Goal: Complete application form

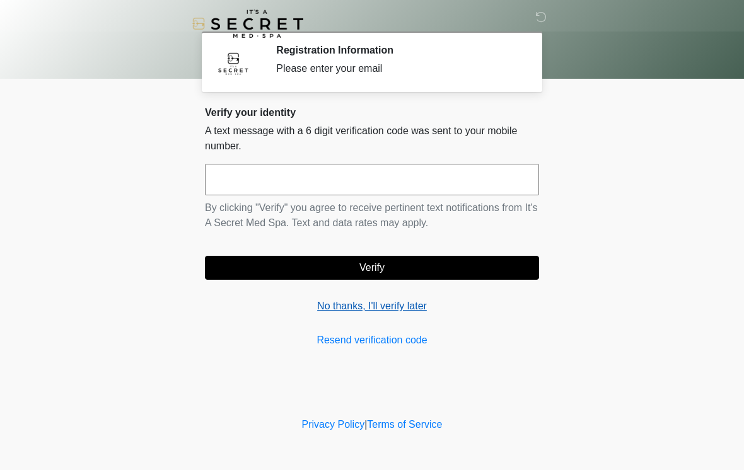
click at [402, 313] on link "No thanks, I'll verify later" at bounding box center [372, 306] width 334 height 15
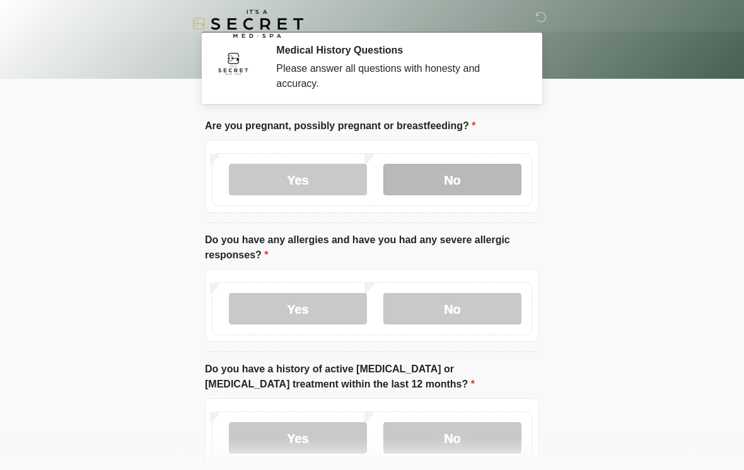
click at [475, 180] on label "No" at bounding box center [452, 180] width 138 height 32
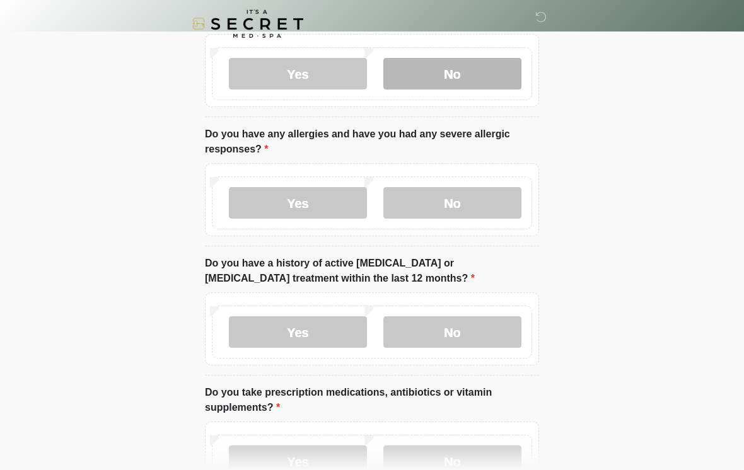
scroll to position [116, 0]
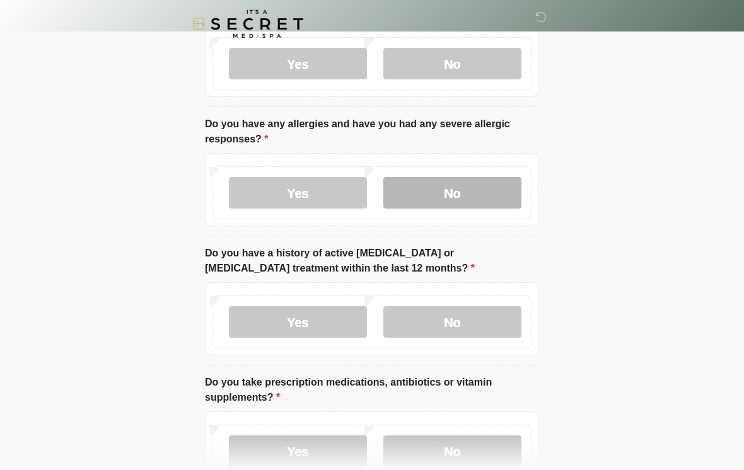
click at [493, 192] on label "No" at bounding box center [452, 193] width 138 height 32
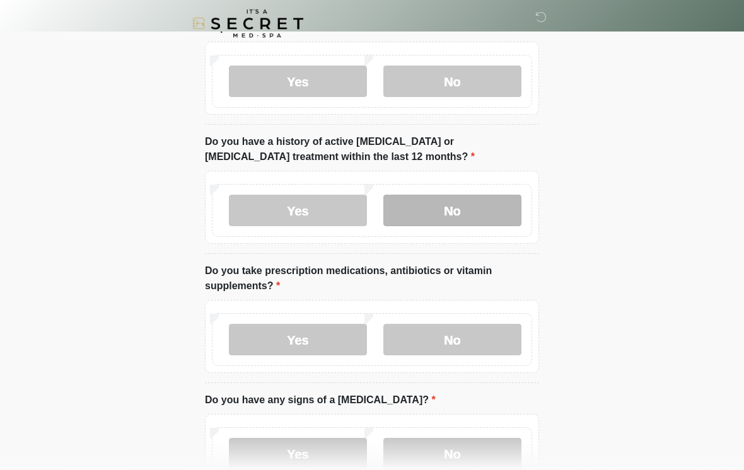
click at [500, 207] on label "No" at bounding box center [452, 211] width 138 height 32
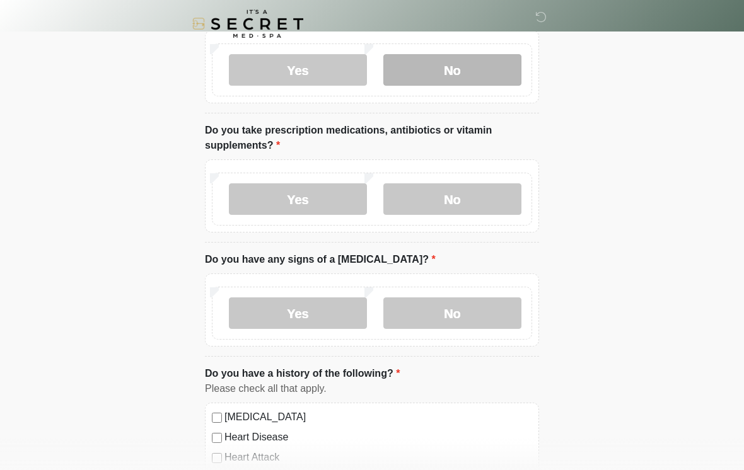
scroll to position [371, 0]
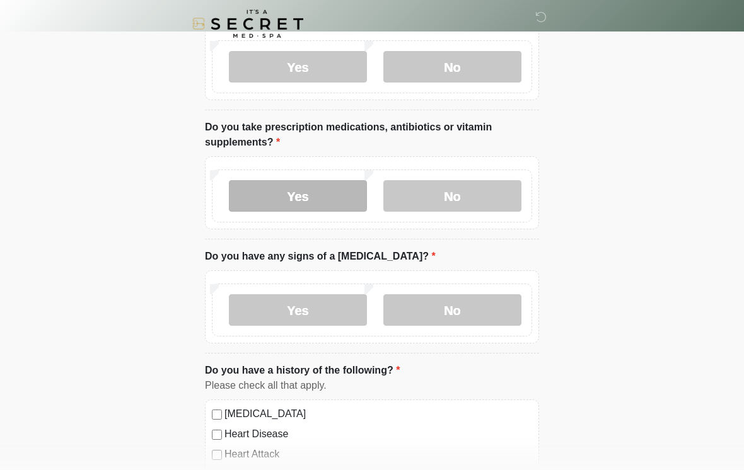
click at [351, 202] on label "Yes" at bounding box center [298, 196] width 138 height 32
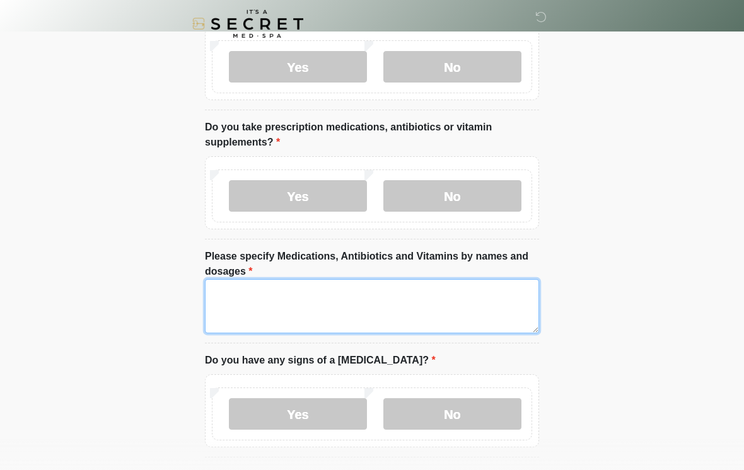
click at [483, 301] on textarea "Please specify Medications, Antibiotics and Vitamins by names and dosages" at bounding box center [372, 306] width 334 height 54
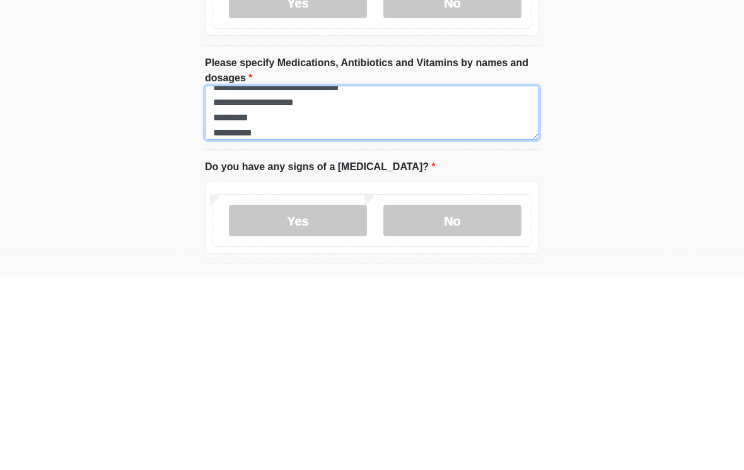
scroll to position [116, 0]
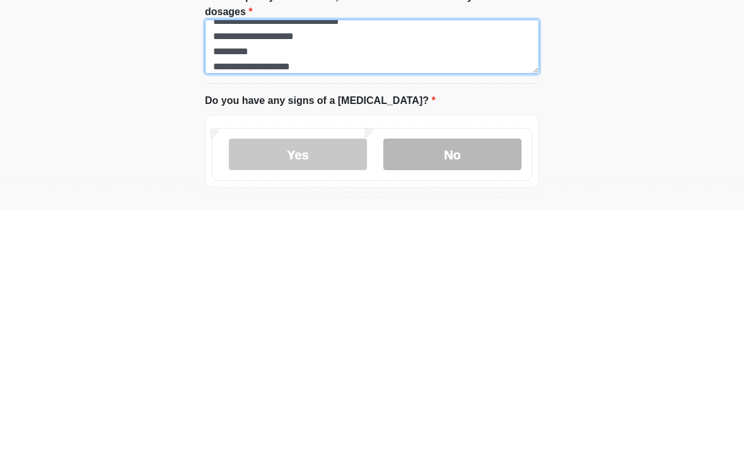
type textarea "**********"
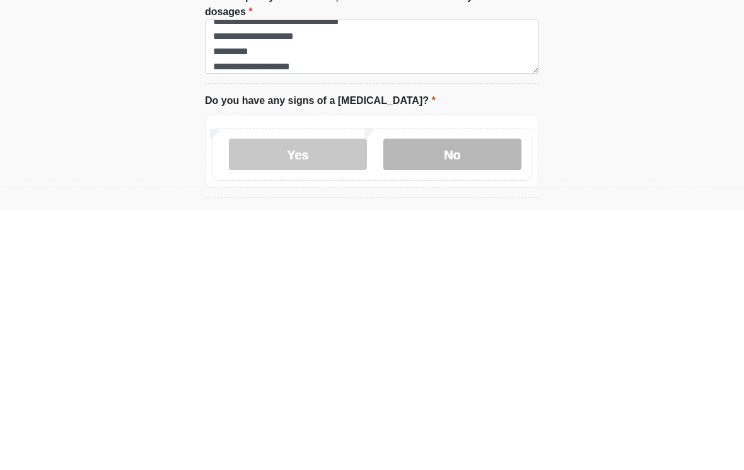
click at [497, 398] on label "No" at bounding box center [452, 414] width 138 height 32
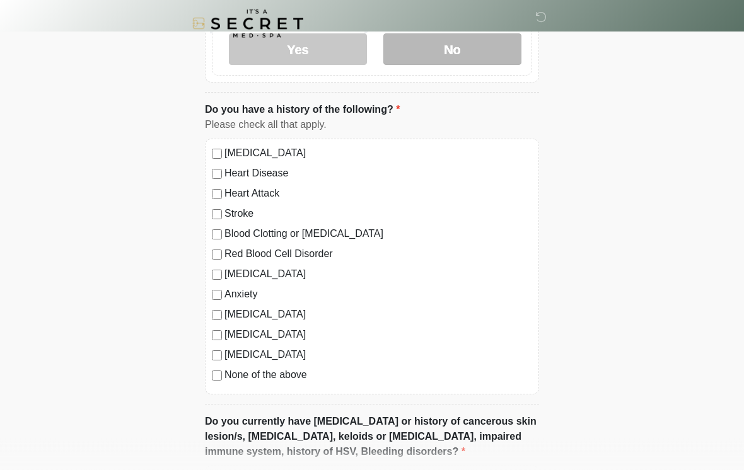
scroll to position [740, 0]
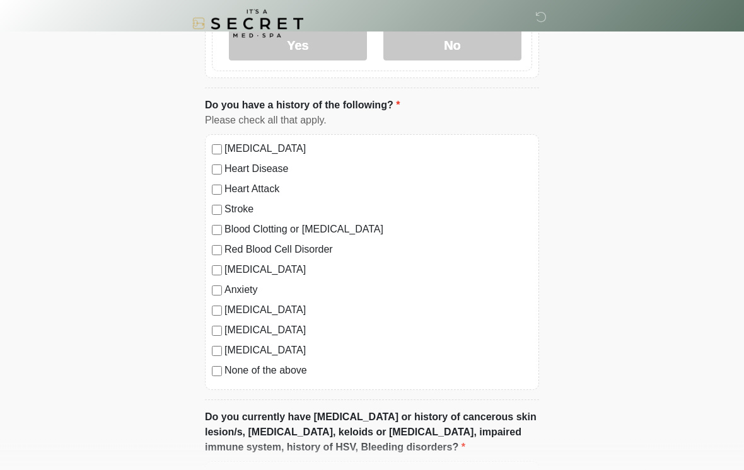
click at [308, 151] on label "[MEDICAL_DATA]" at bounding box center [378, 149] width 308 height 15
click at [250, 291] on label "Anxiety" at bounding box center [378, 290] width 308 height 15
click at [311, 309] on label "[MEDICAL_DATA]" at bounding box center [378, 310] width 308 height 15
click at [318, 310] on label "[MEDICAL_DATA]" at bounding box center [378, 310] width 308 height 15
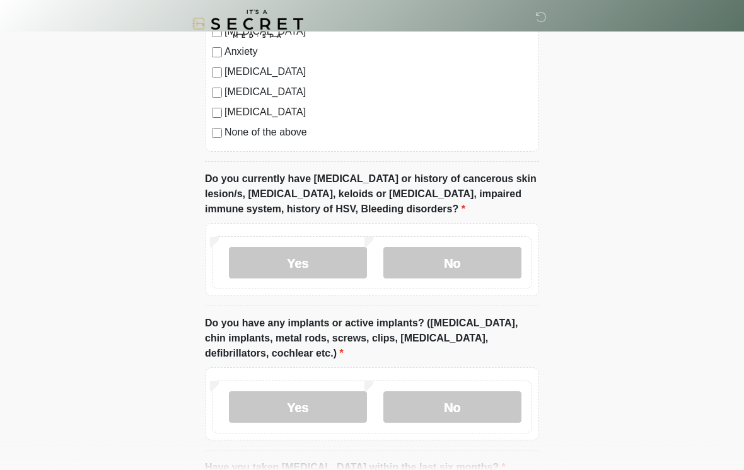
scroll to position [987, 0]
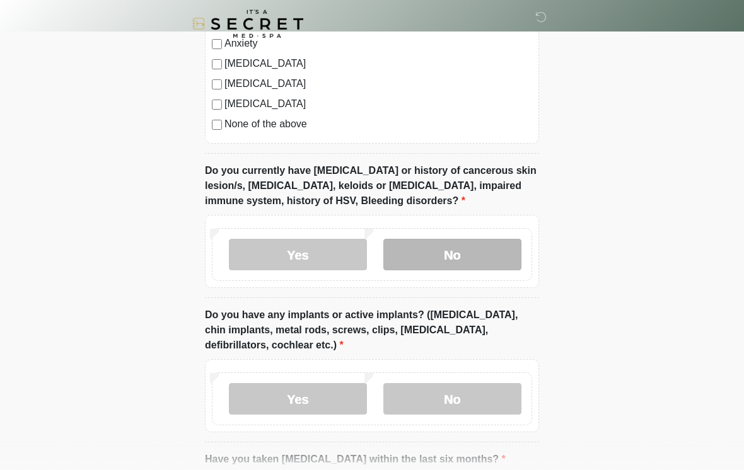
click at [447, 253] on label "No" at bounding box center [452, 255] width 138 height 32
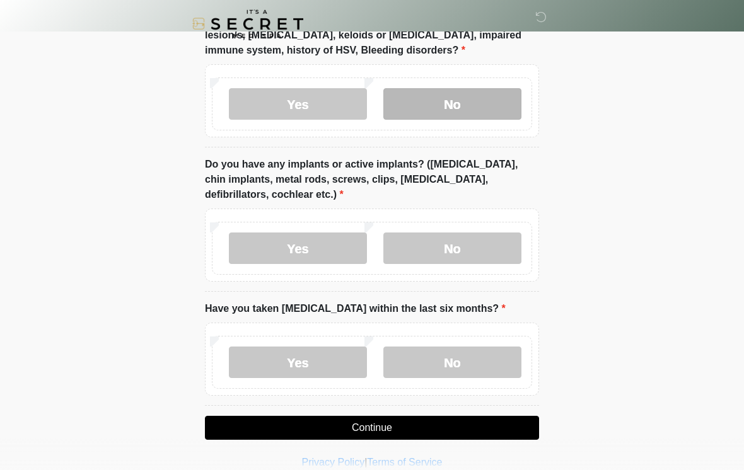
scroll to position [1153, 0]
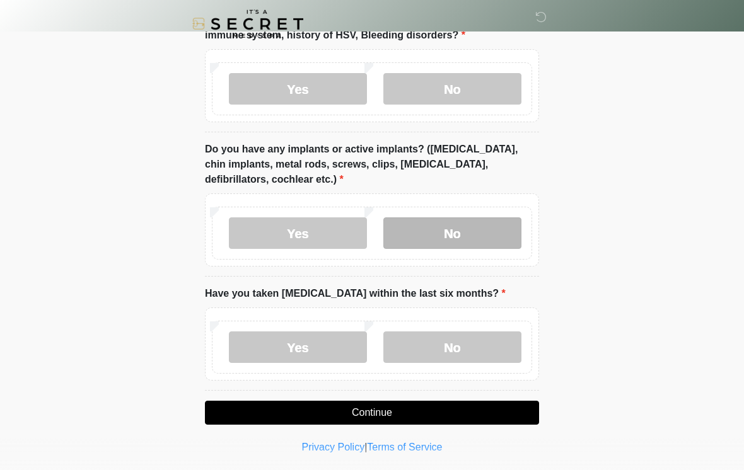
click at [502, 229] on label "No" at bounding box center [452, 233] width 138 height 32
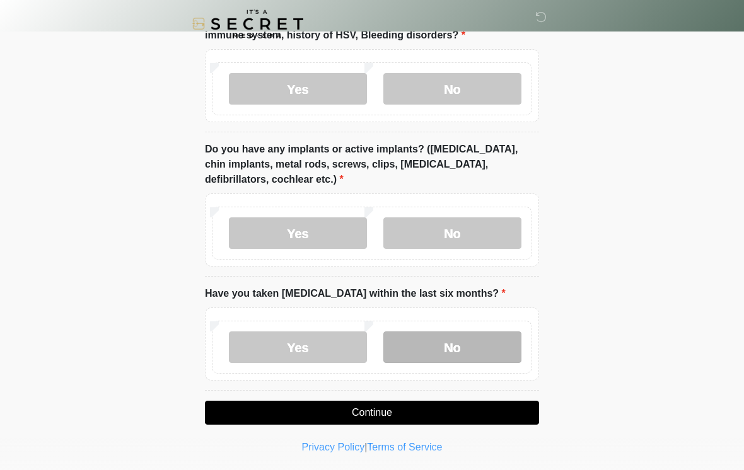
click at [489, 348] on label "No" at bounding box center [452, 348] width 138 height 32
click at [487, 409] on button "Continue" at bounding box center [372, 413] width 334 height 24
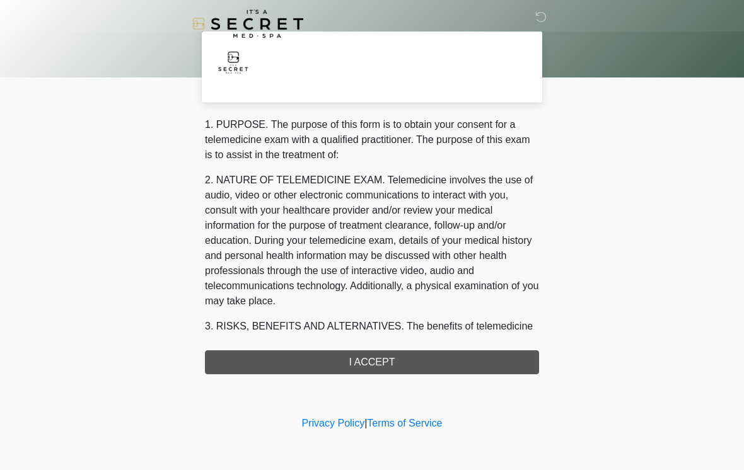
scroll to position [0, 0]
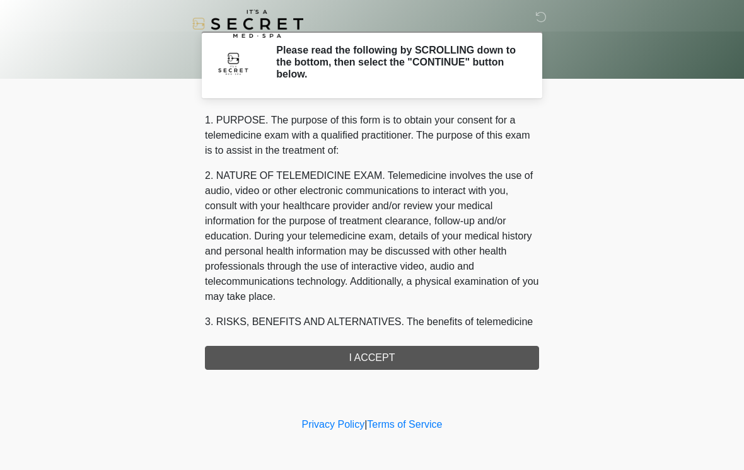
click at [446, 361] on div "1. PURPOSE. The purpose of this form is to obtain your consent for a telemedici…" at bounding box center [372, 241] width 334 height 257
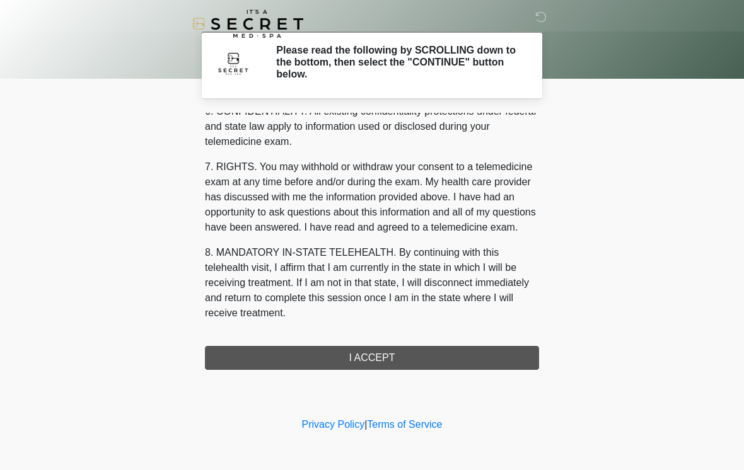
click at [431, 363] on button "I ACCEPT" at bounding box center [372, 358] width 334 height 24
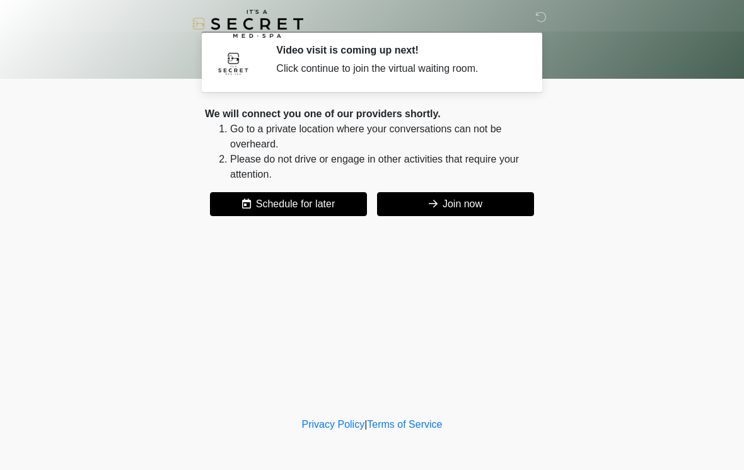
click at [484, 207] on button "Join now" at bounding box center [455, 204] width 157 height 24
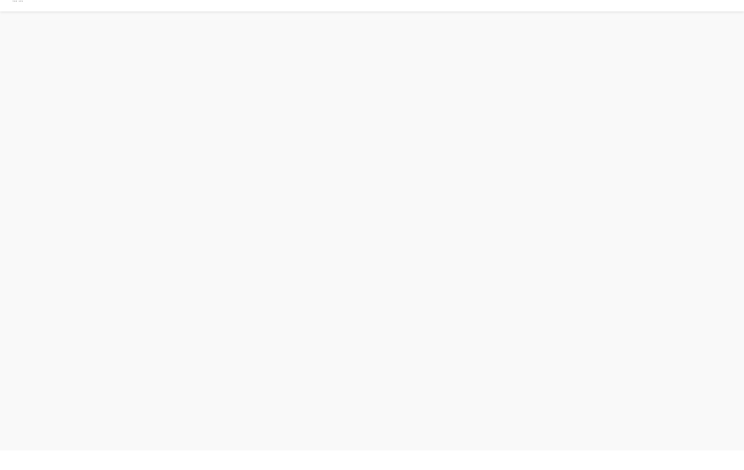
scroll to position [4, 0]
